Goal: Task Accomplishment & Management: Complete application form

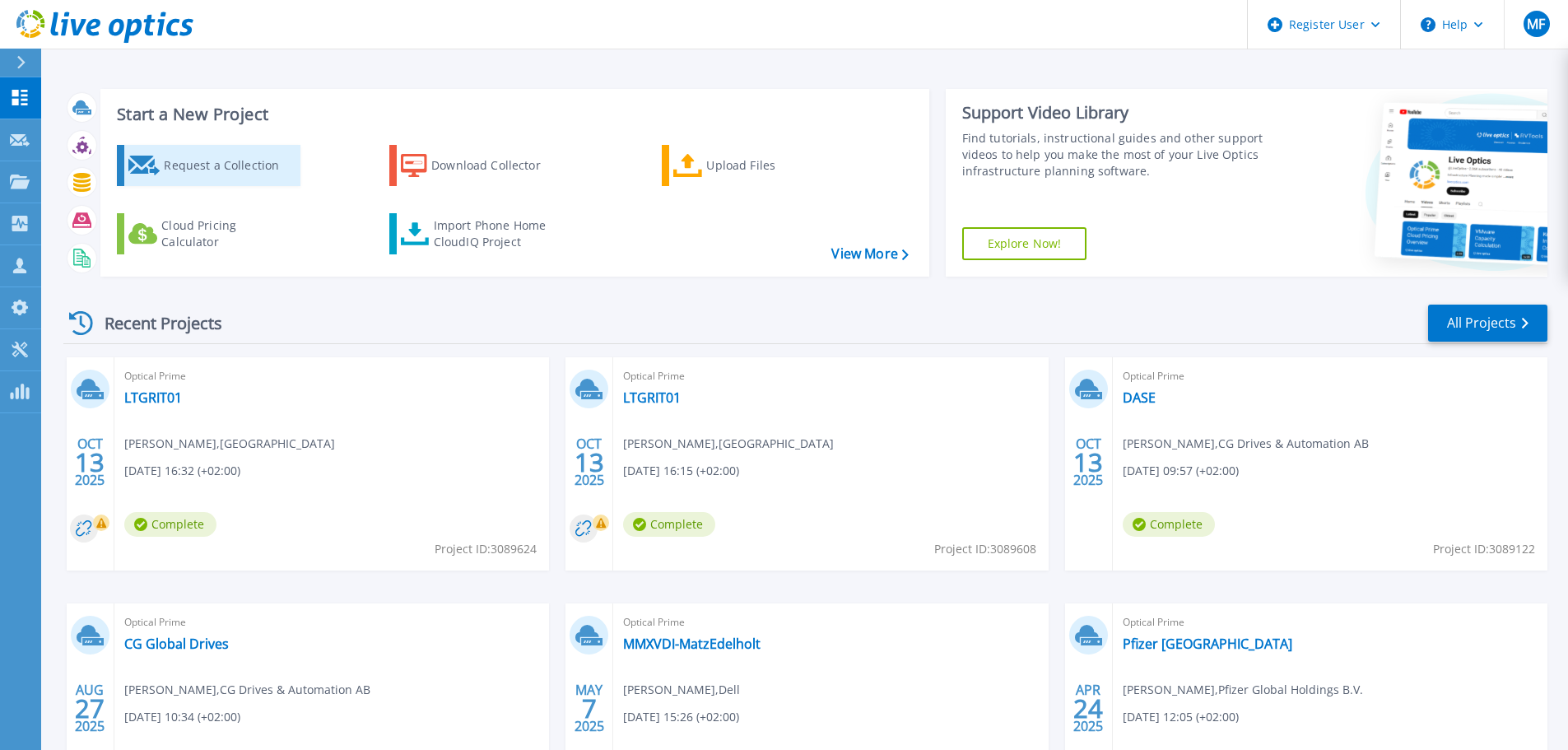
click at [220, 168] on div "Request a Collection" at bounding box center [229, 164] width 132 height 33
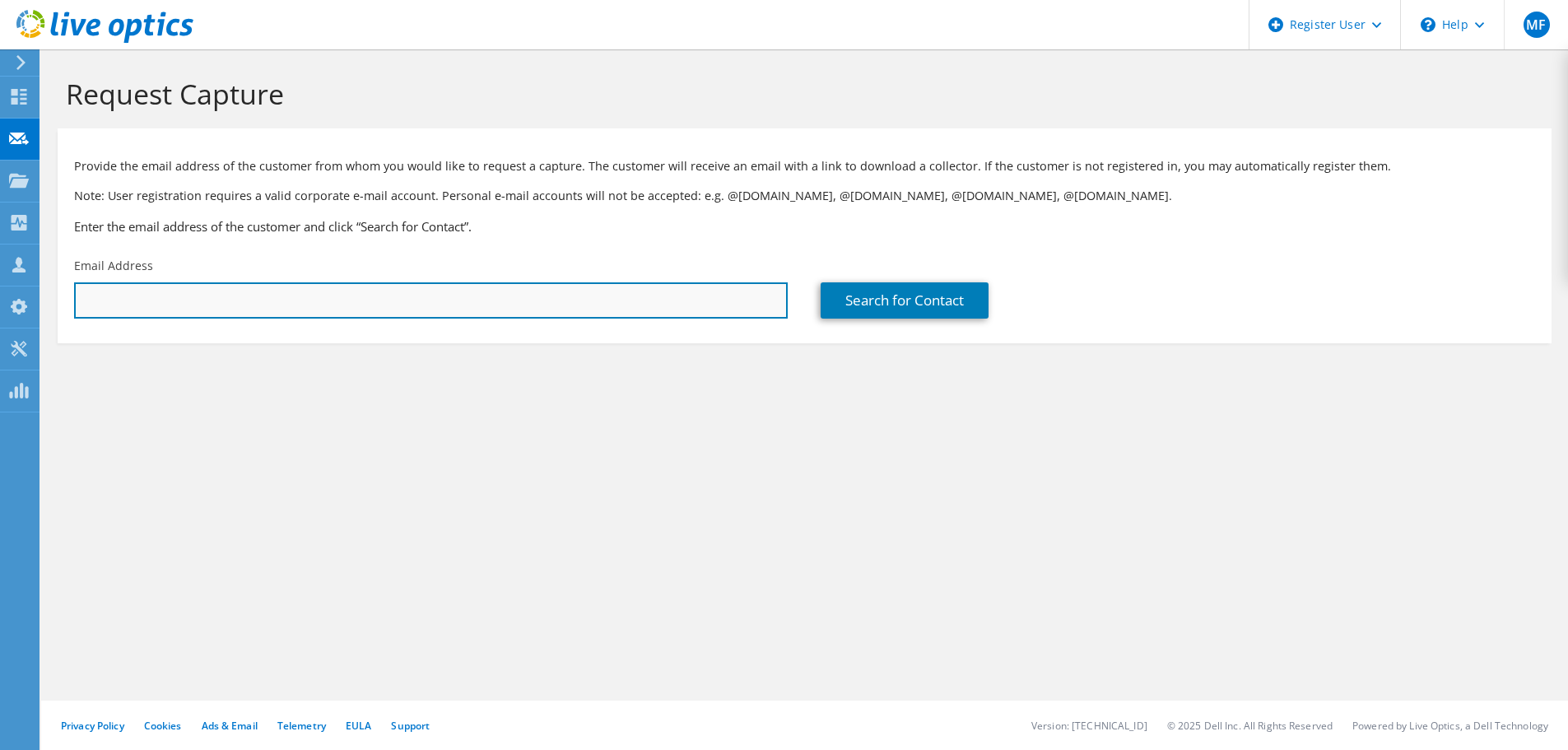
click at [155, 299] on input "text" at bounding box center [431, 300] width 713 height 37
paste input "[EMAIL_ADDRESS][PERSON_NAME][DOMAIN_NAME]"
type input "[EMAIL_ADDRESS][PERSON_NAME][DOMAIN_NAME]"
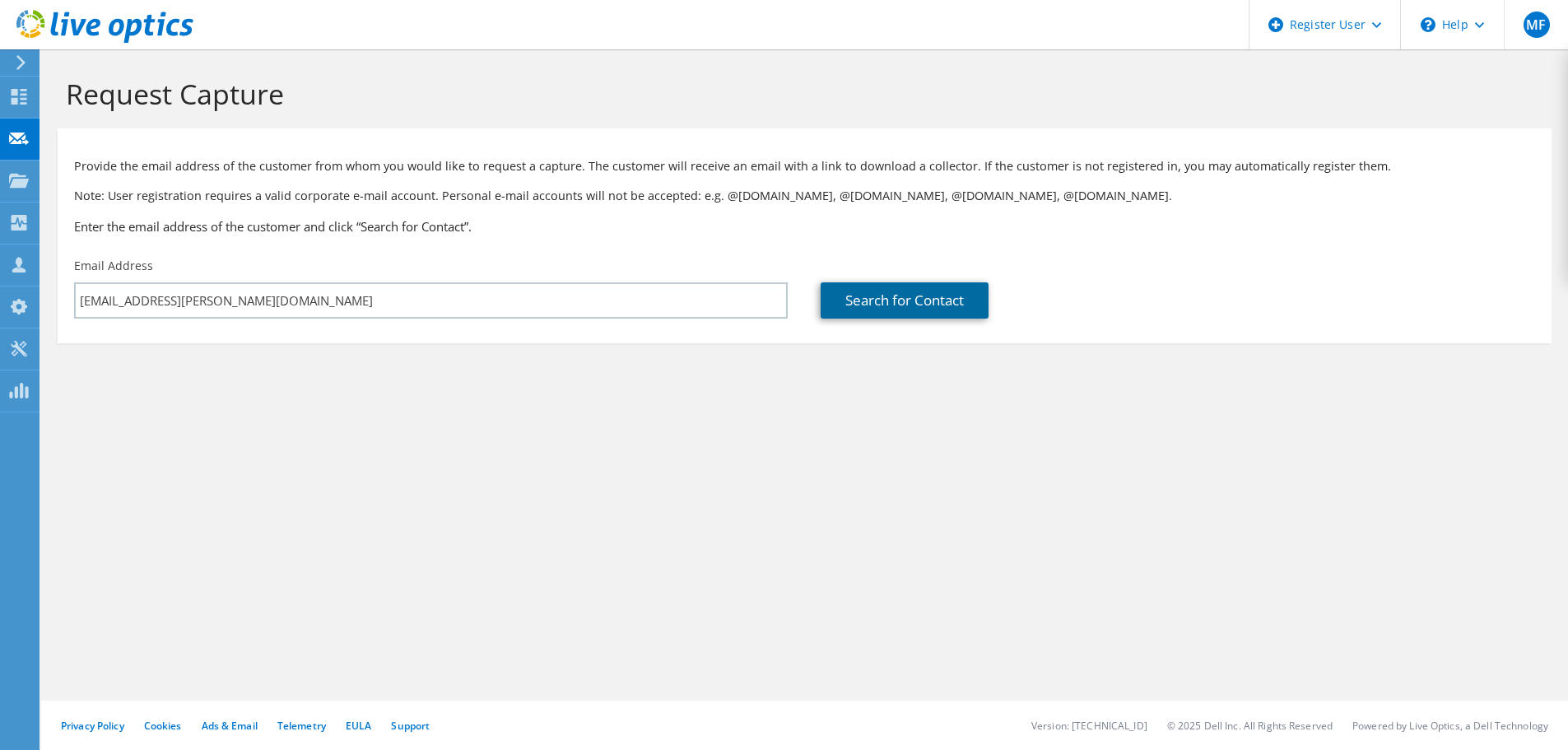
click at [924, 301] on link "Search for Contact" at bounding box center [904, 300] width 168 height 37
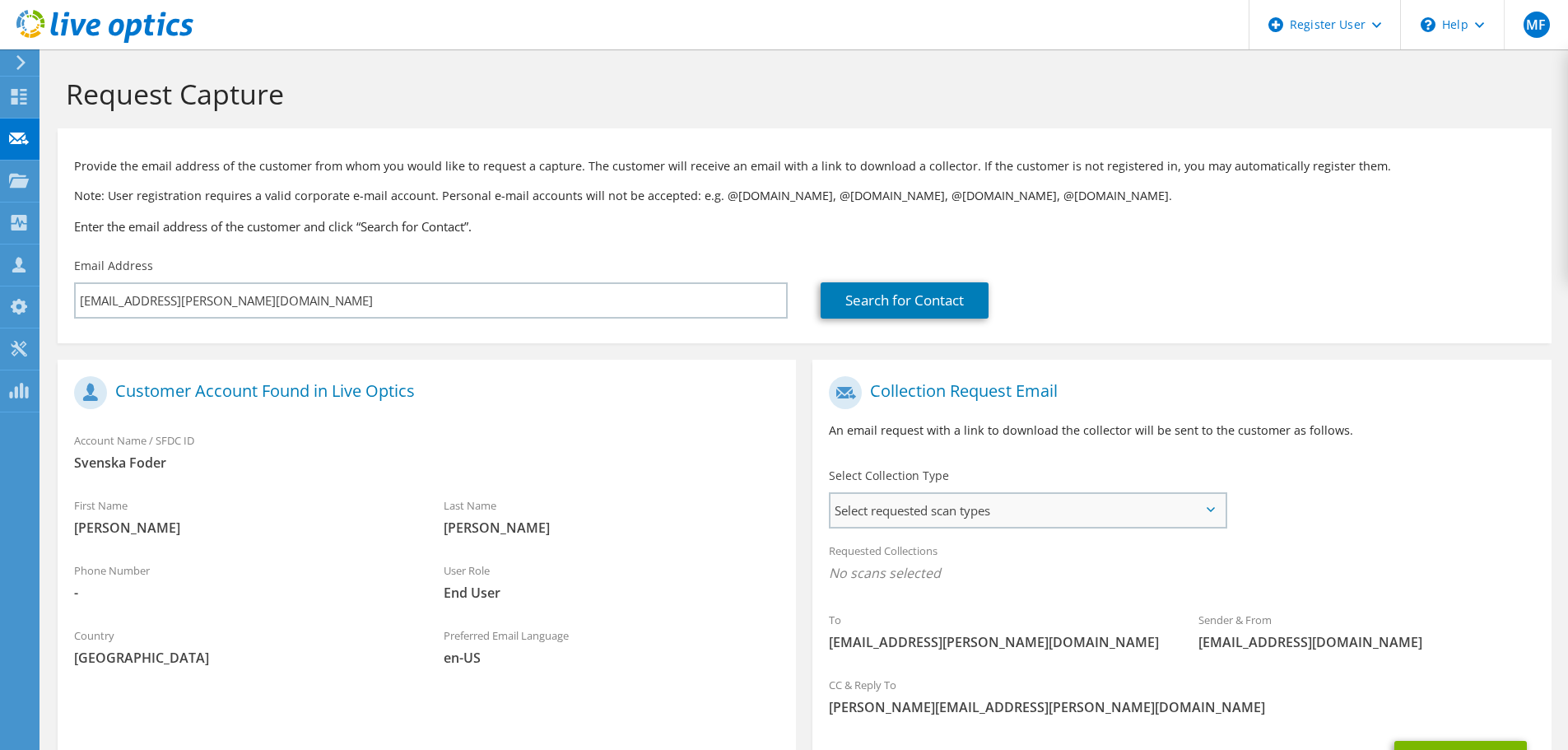
click at [1152, 509] on span "Select requested scan types" at bounding box center [1027, 509] width 394 height 33
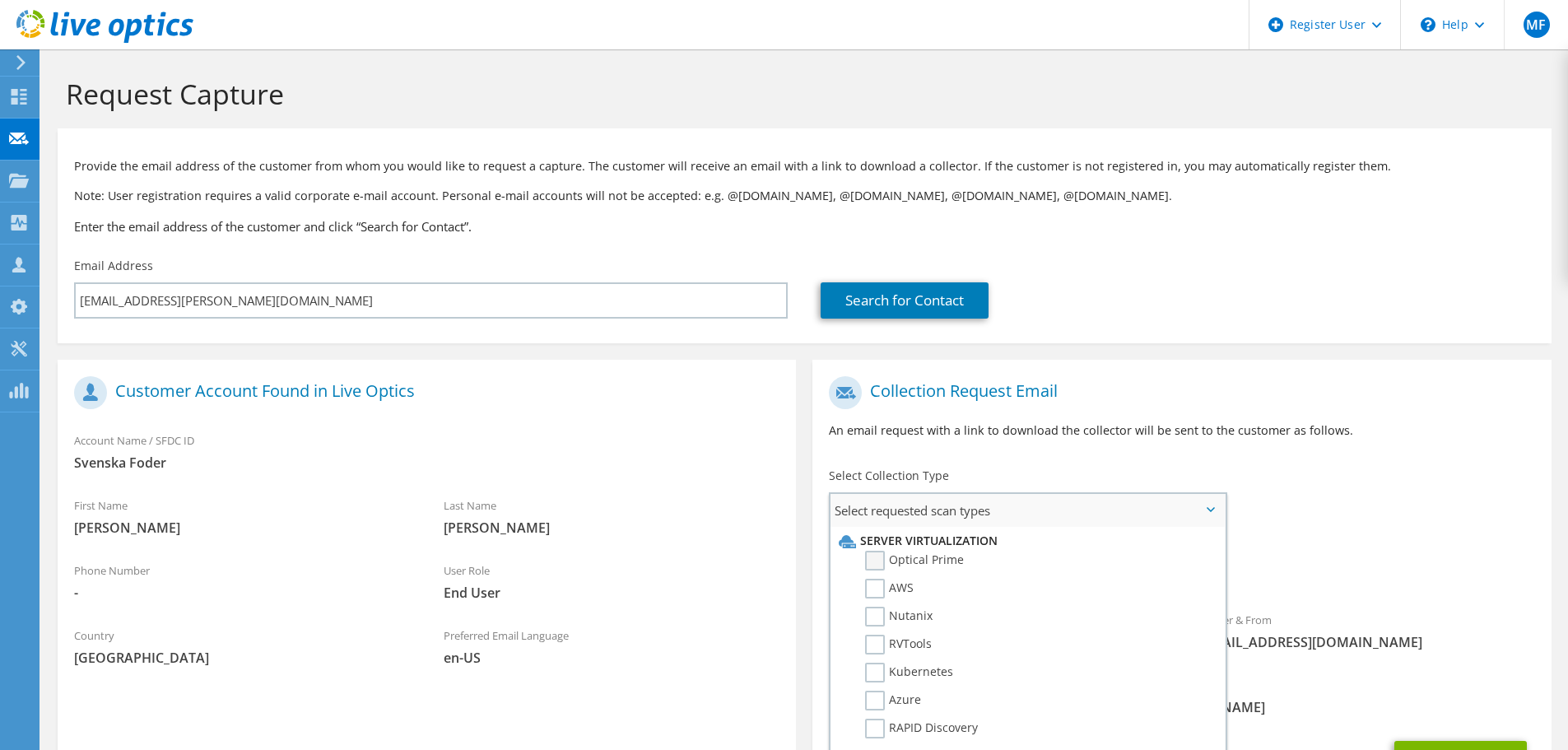
click at [872, 555] on label "Optical Prime" at bounding box center [914, 560] width 99 height 20
click at [0, 0] on input "Optical Prime" at bounding box center [0, 0] width 0 height 0
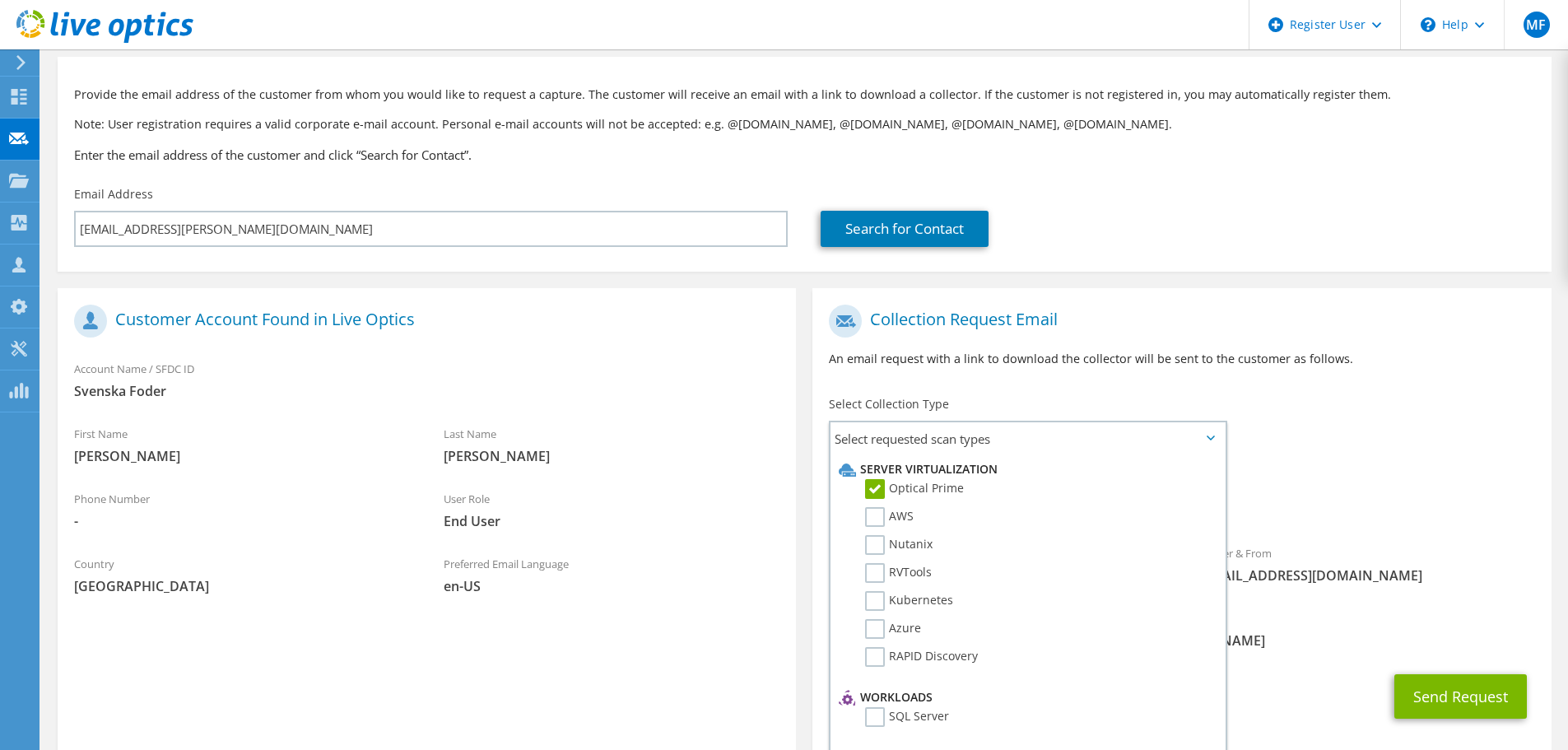
scroll to position [155, 0]
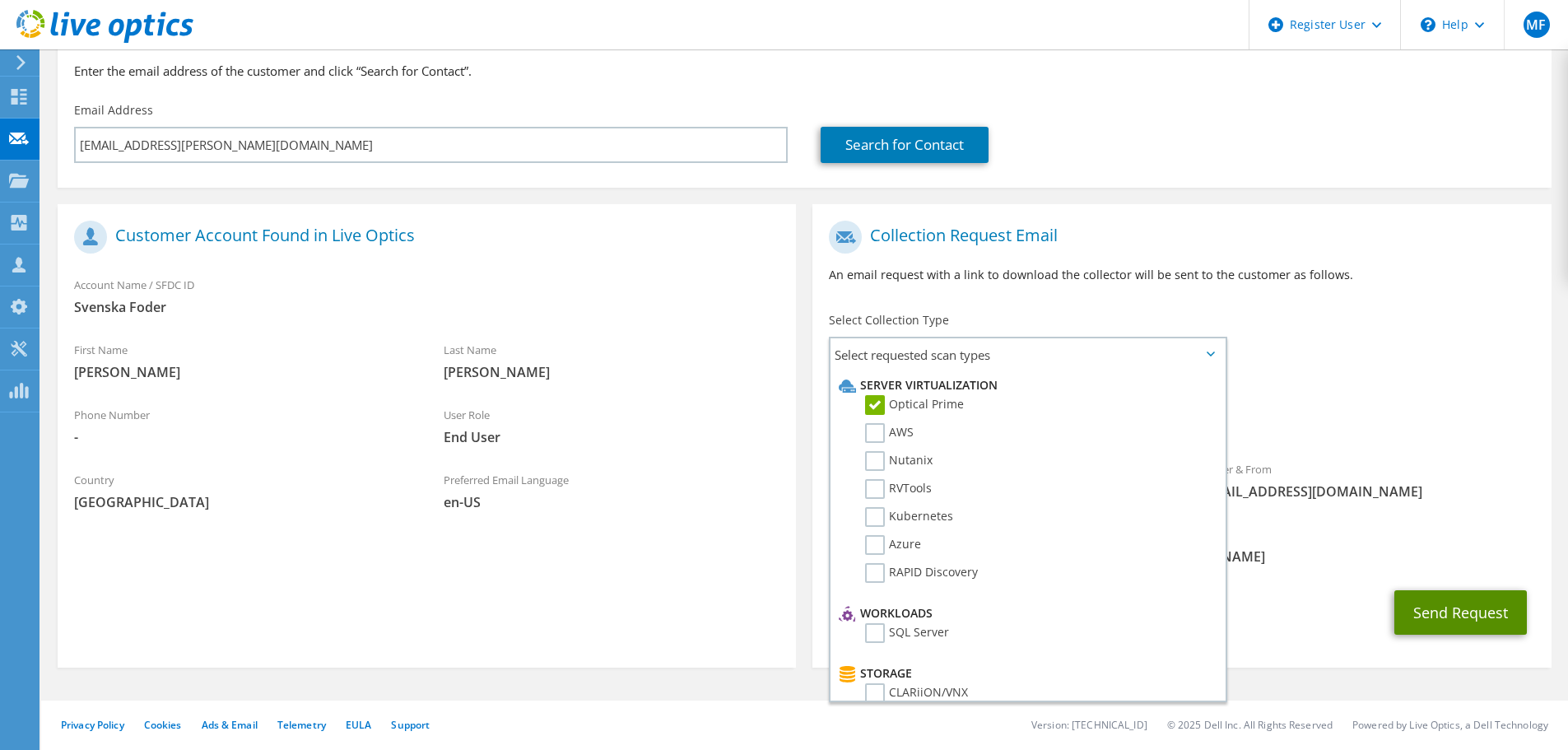
click at [1451, 616] on button "Send Request" at bounding box center [1460, 612] width 133 height 44
